Goal: Task Accomplishment & Management: Use online tool/utility

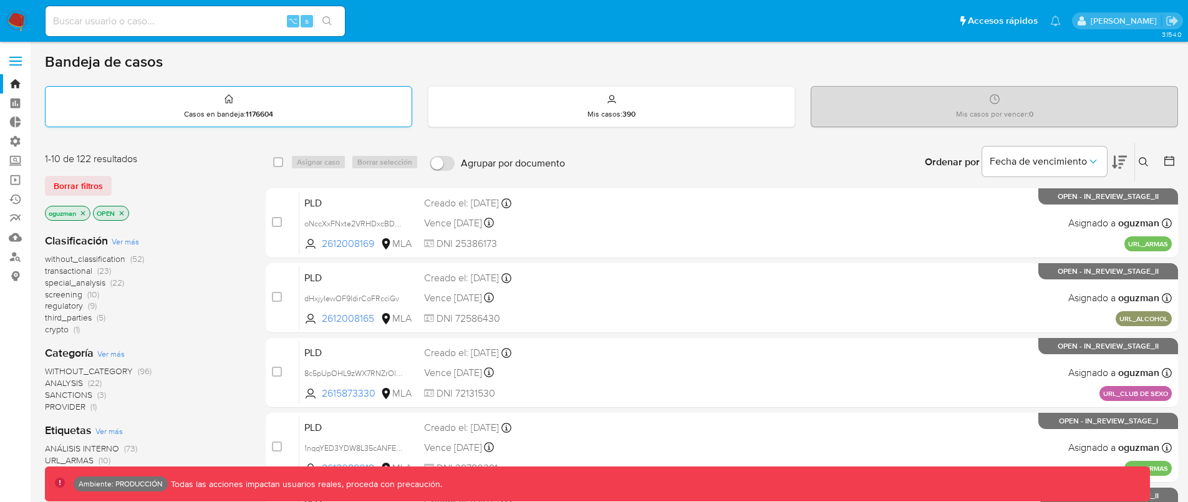
click at [327, 104] on div "Casos en bandeja : 1176604" at bounding box center [229, 107] width 366 height 40
